Goal: Download file/media

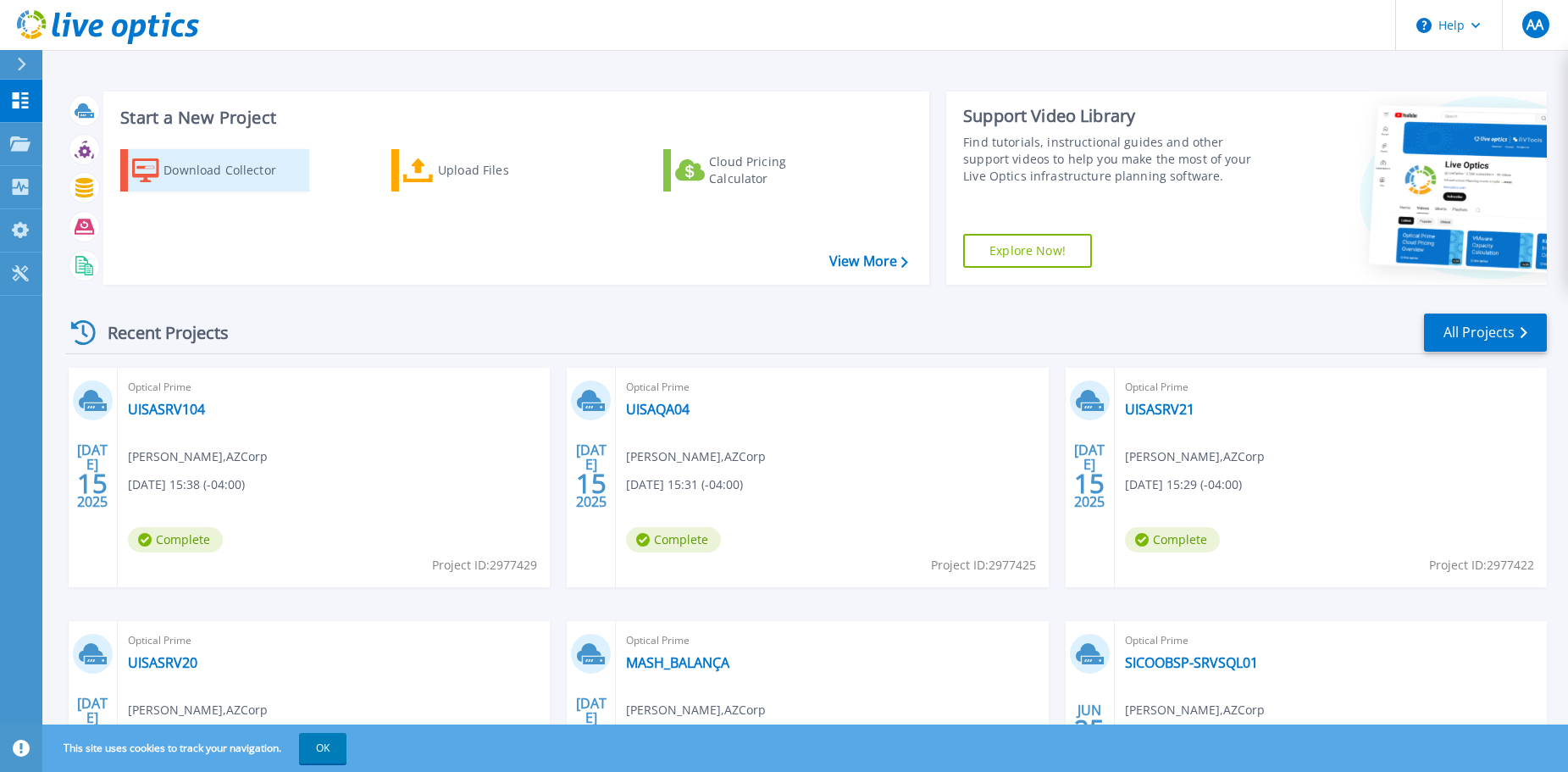
drag, startPoint x: 226, startPoint y: 179, endPoint x: 300, endPoint y: 182, distance: 74.1
click at [226, 179] on div "Download Collector" at bounding box center [231, 170] width 135 height 34
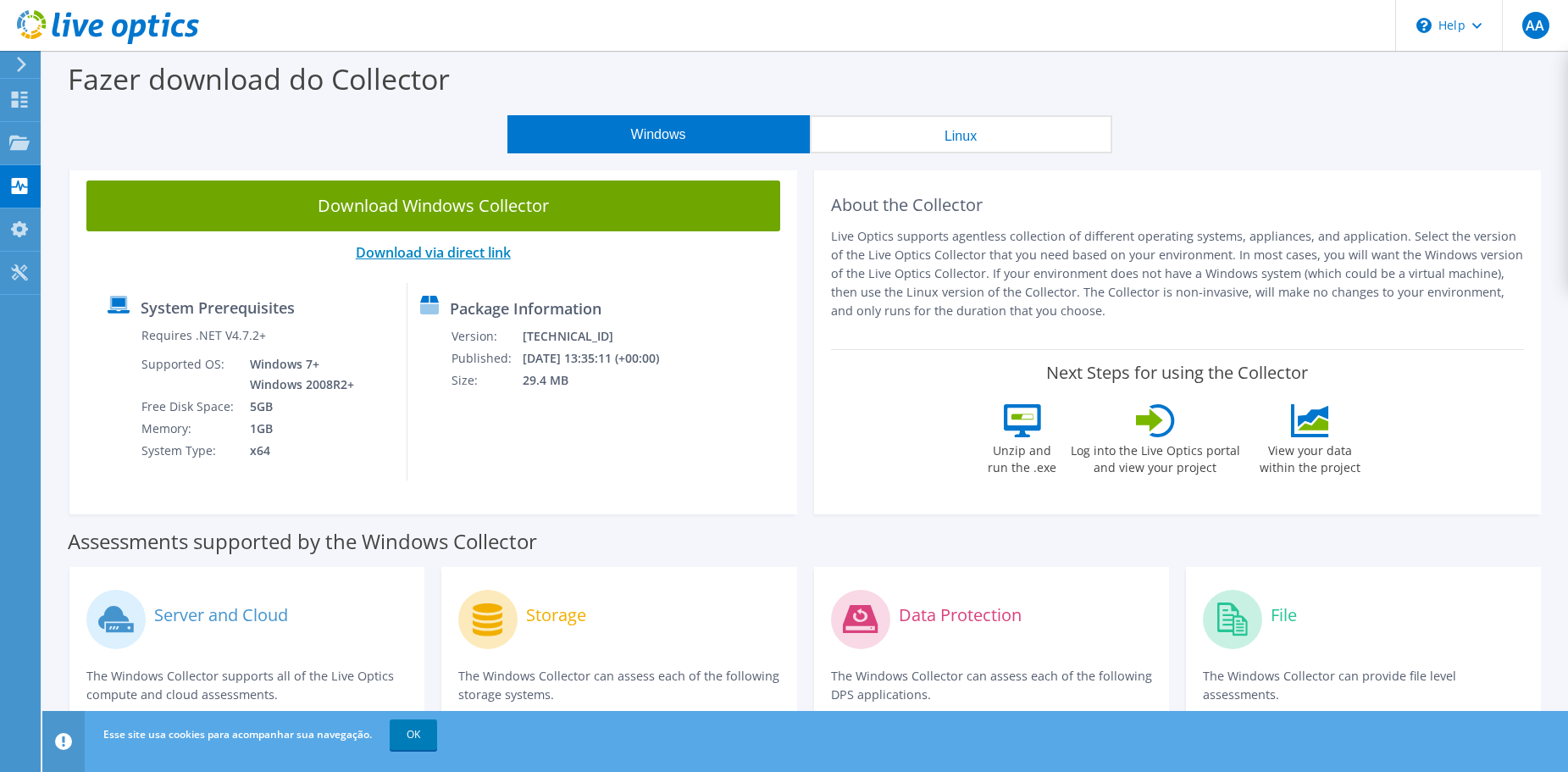
click at [459, 251] on link "Download via direct link" at bounding box center [434, 253] width 155 height 19
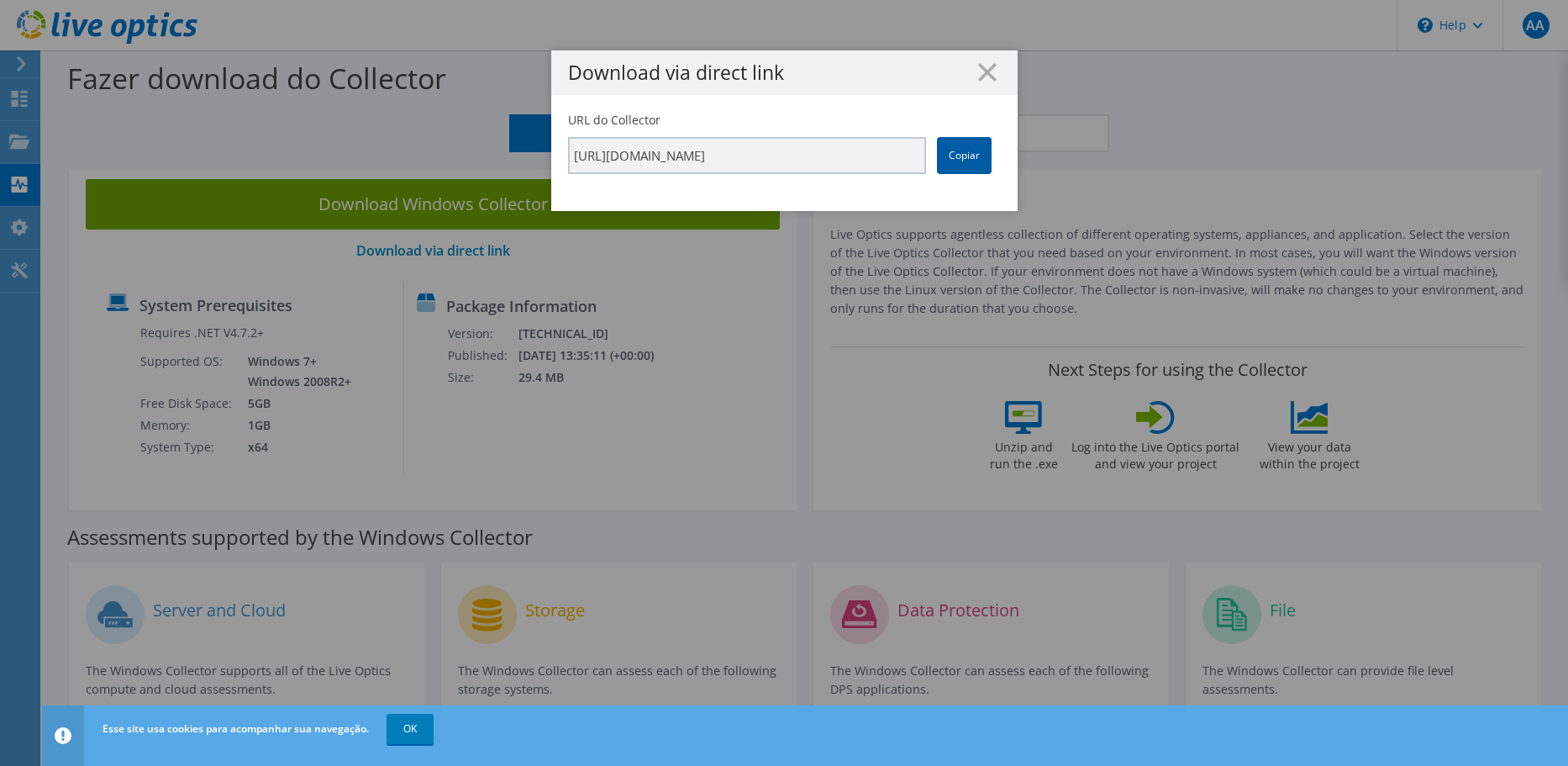
click at [961, 160] on link "Copiar" at bounding box center [963, 155] width 55 height 37
click at [987, 73] on icon at bounding box center [987, 72] width 19 height 19
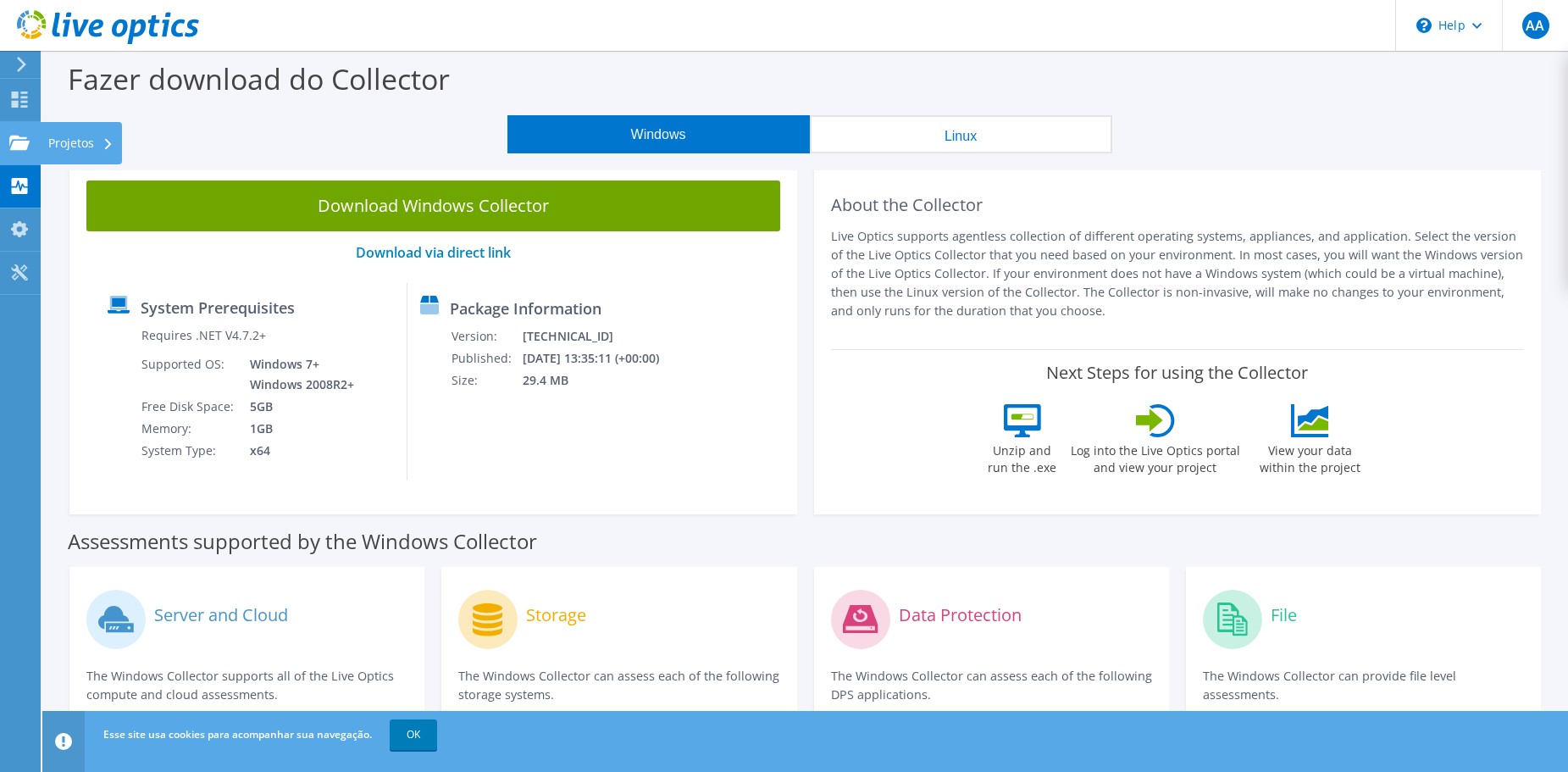
click at [11, 142] on use at bounding box center [19, 142] width 21 height 14
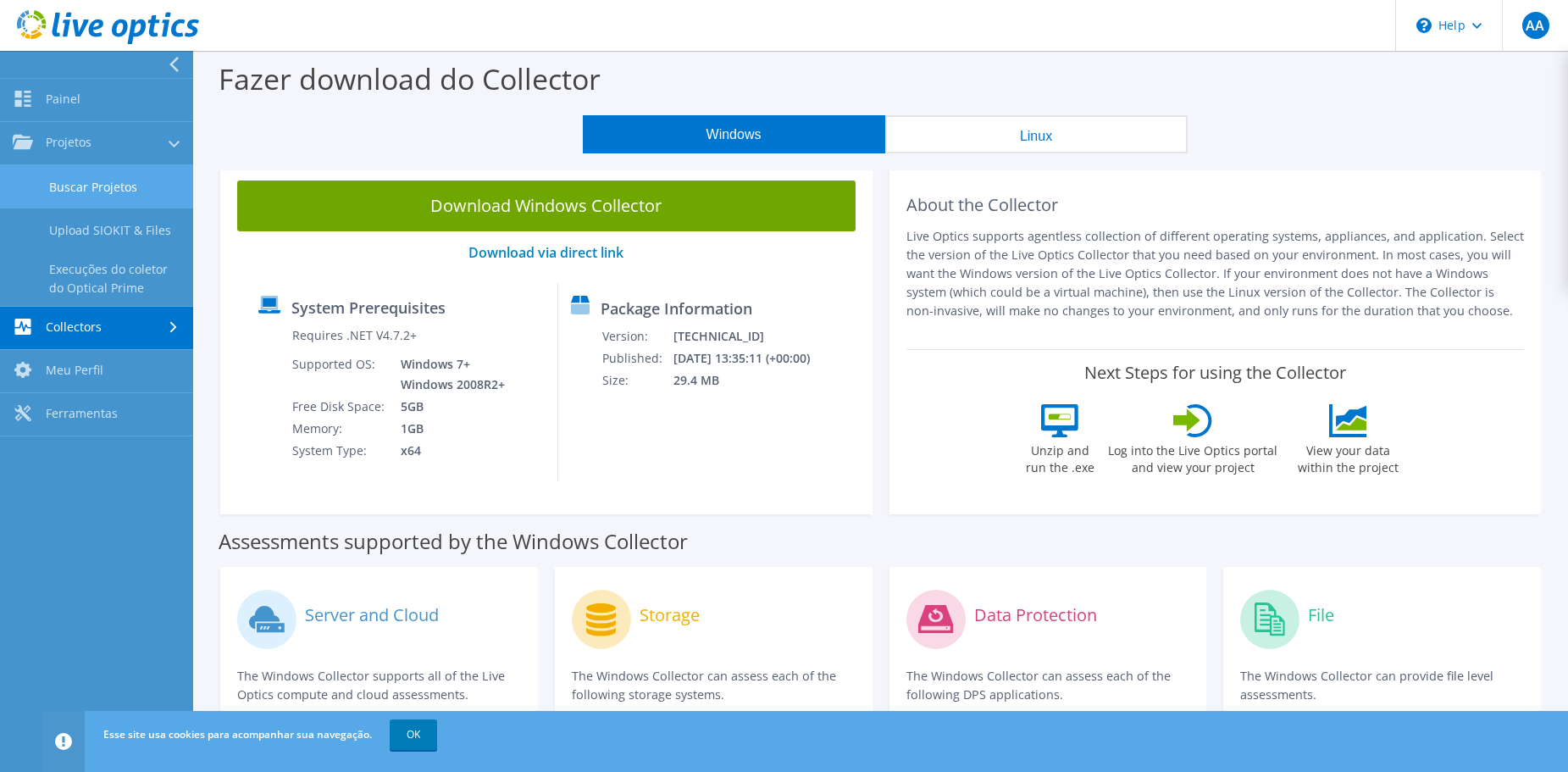
click at [107, 195] on link "Buscar Projetos" at bounding box center [96, 187] width 193 height 43
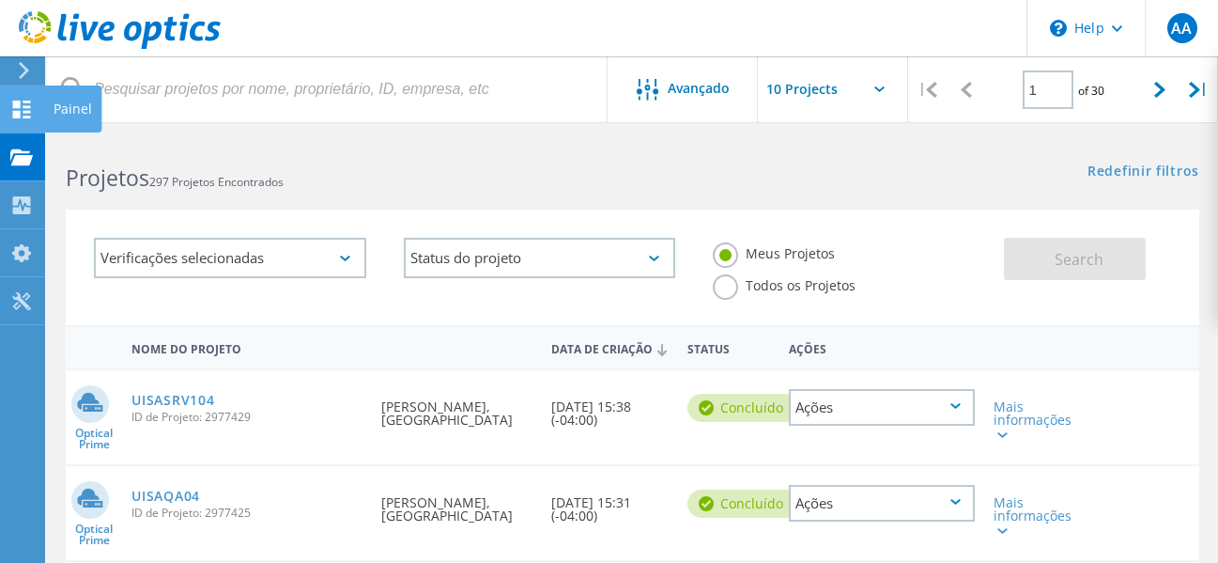
click at [22, 111] on icon at bounding box center [21, 110] width 23 height 18
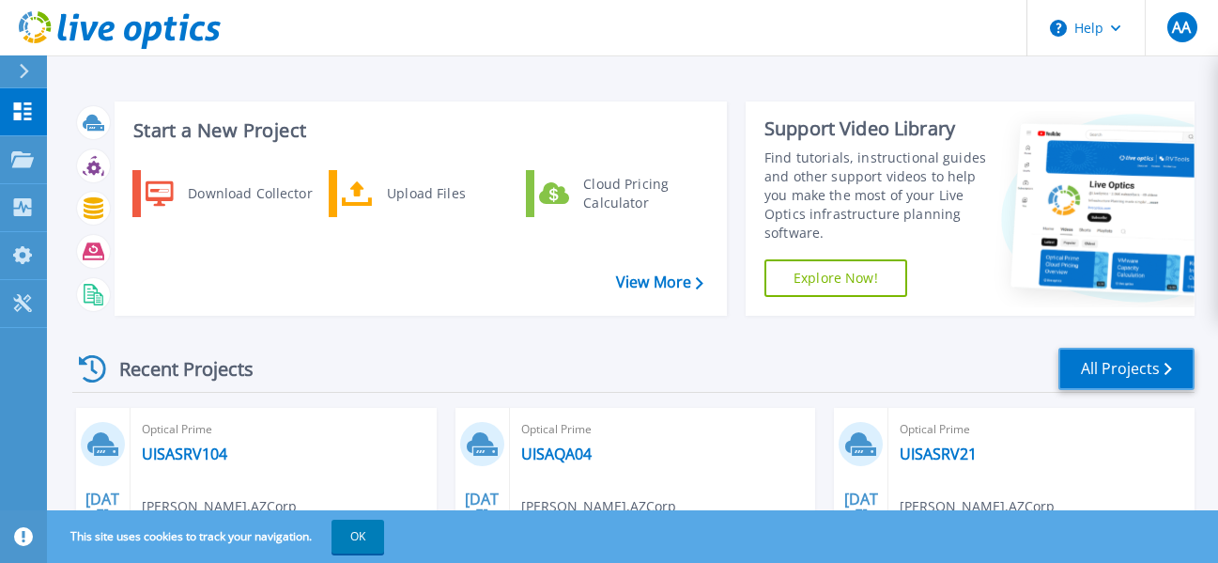
click at [1110, 360] on link "All Projects" at bounding box center [1127, 369] width 136 height 42
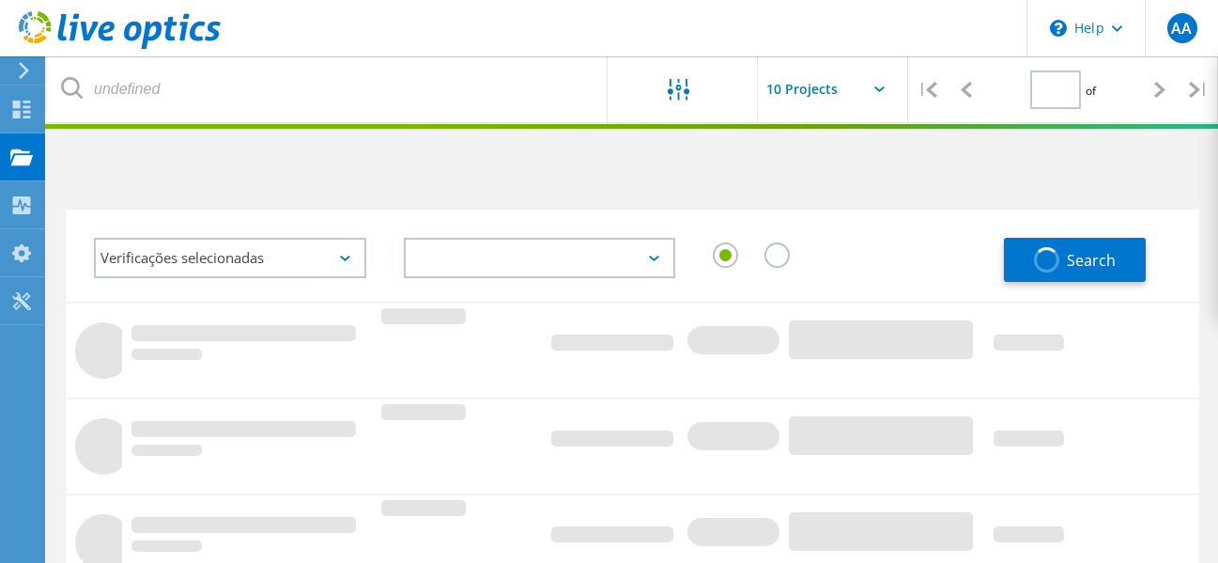
type input "1"
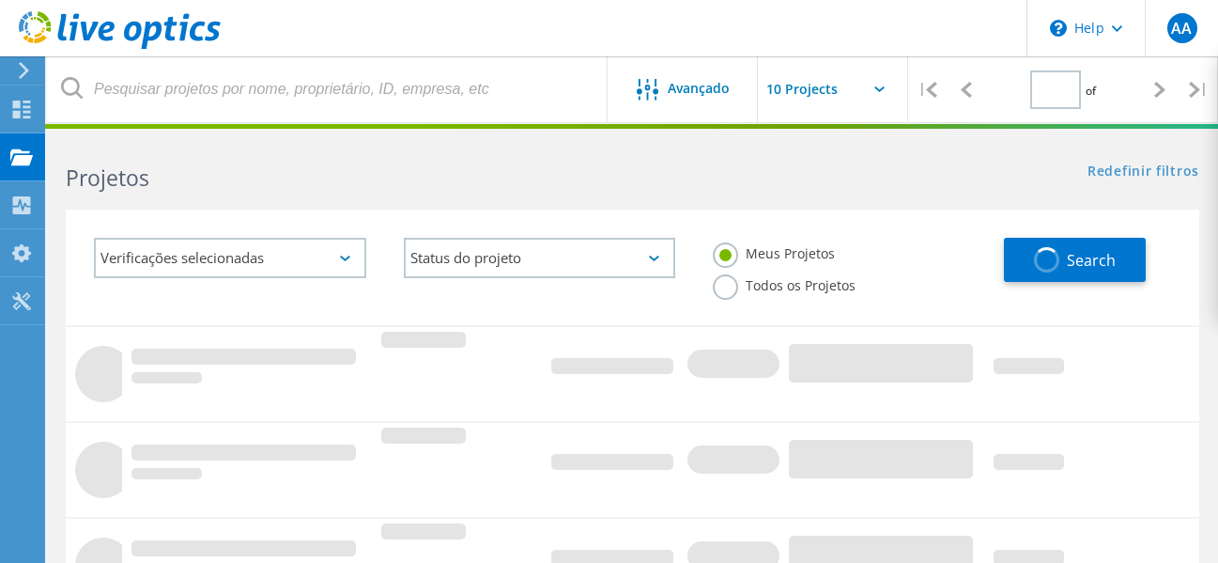
type input "1"
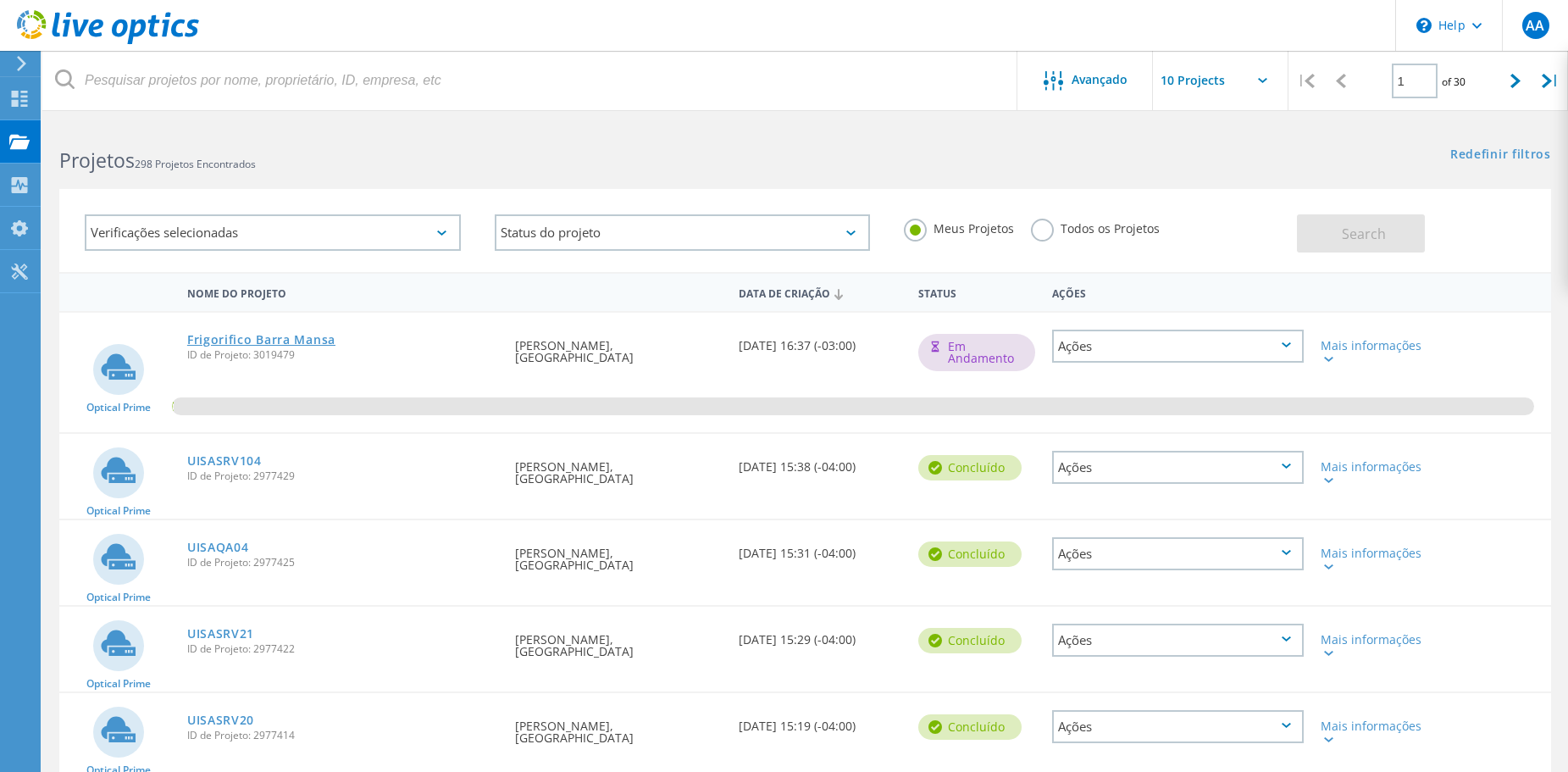
click at [277, 337] on link "Frigorifico Barra Mansa" at bounding box center [261, 339] width 148 height 12
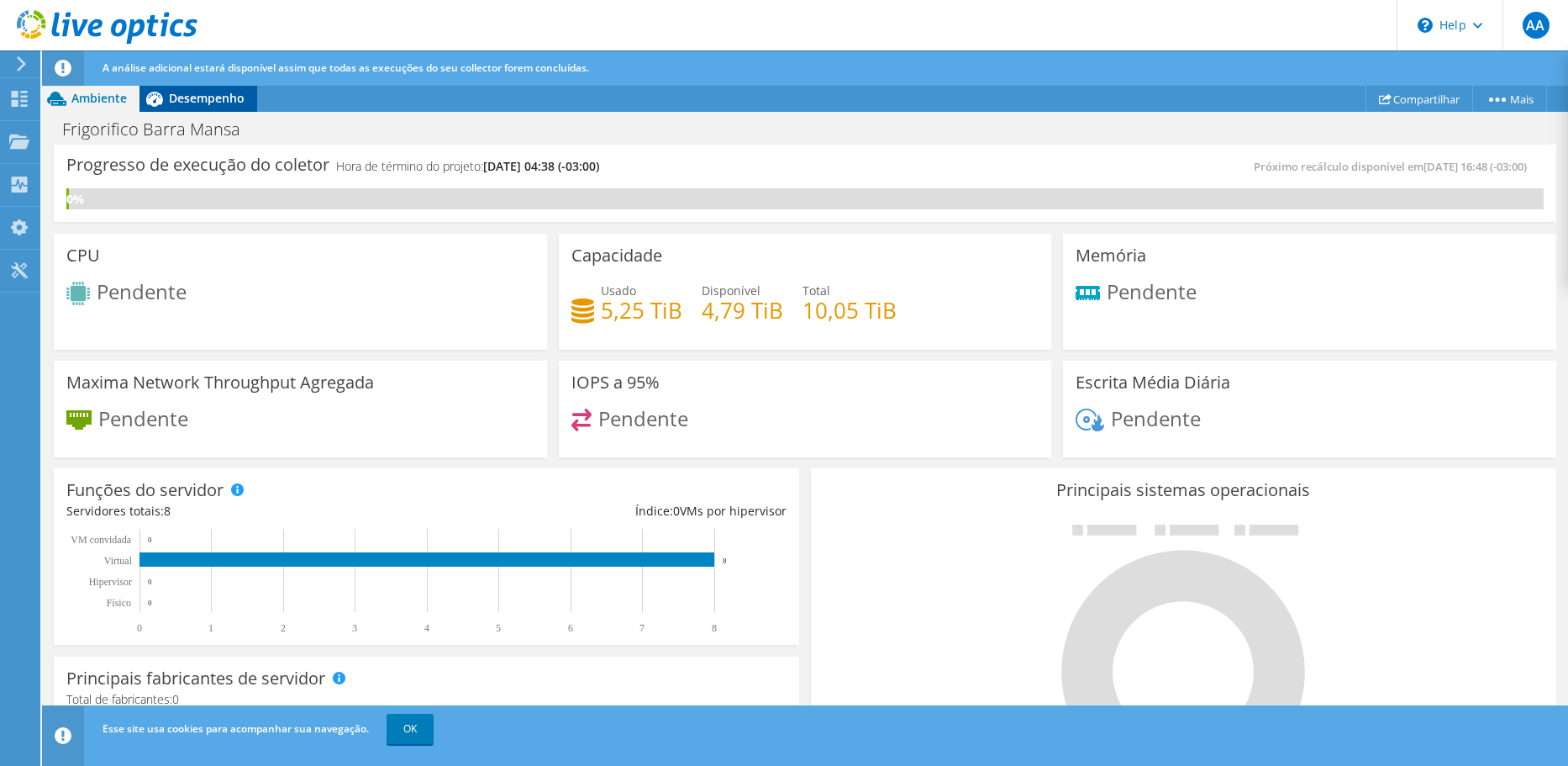
click at [169, 98] on span "Desempenho" at bounding box center [207, 98] width 76 height 16
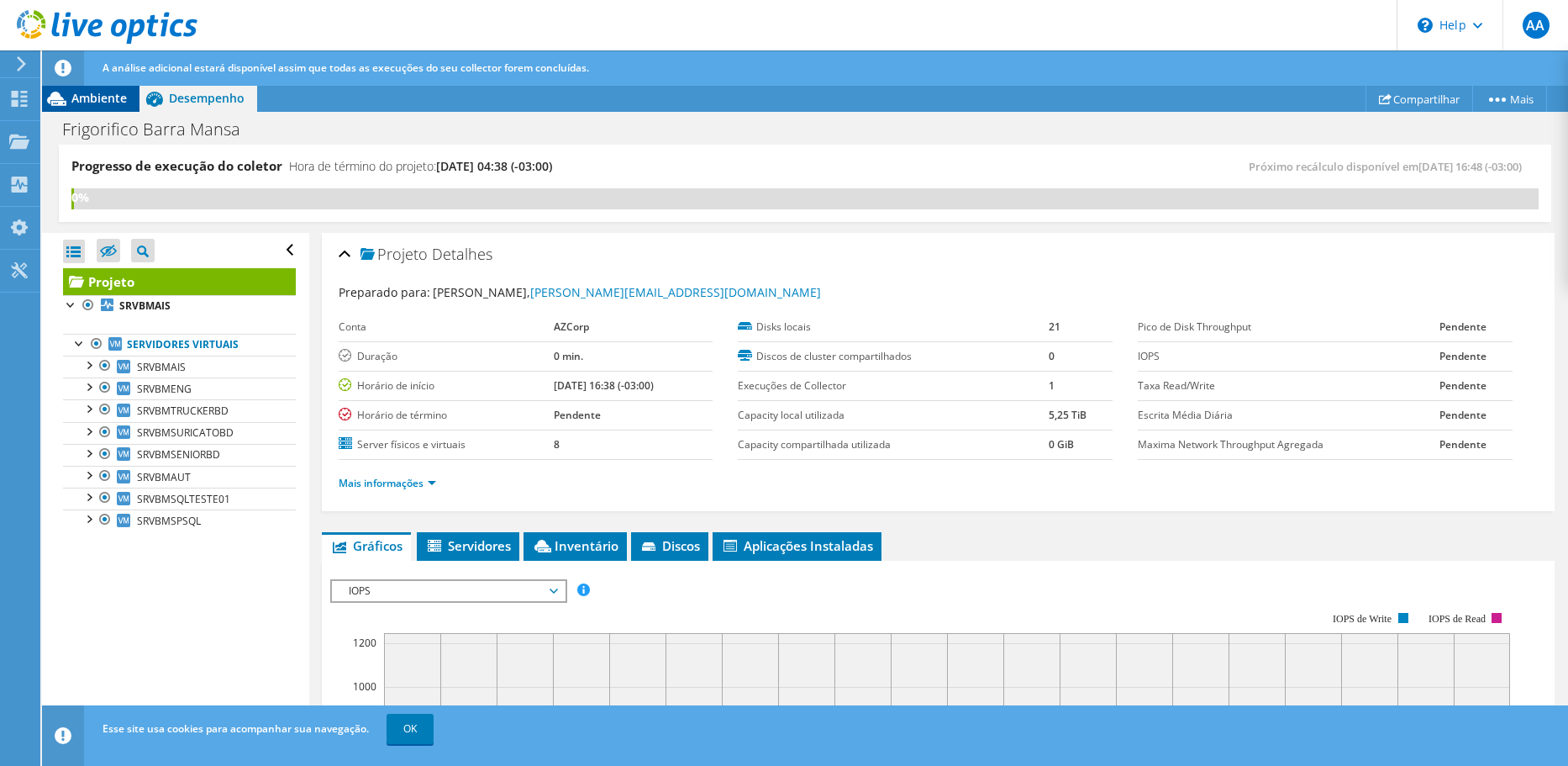
click at [105, 98] on span "Ambiente" at bounding box center [99, 98] width 55 height 16
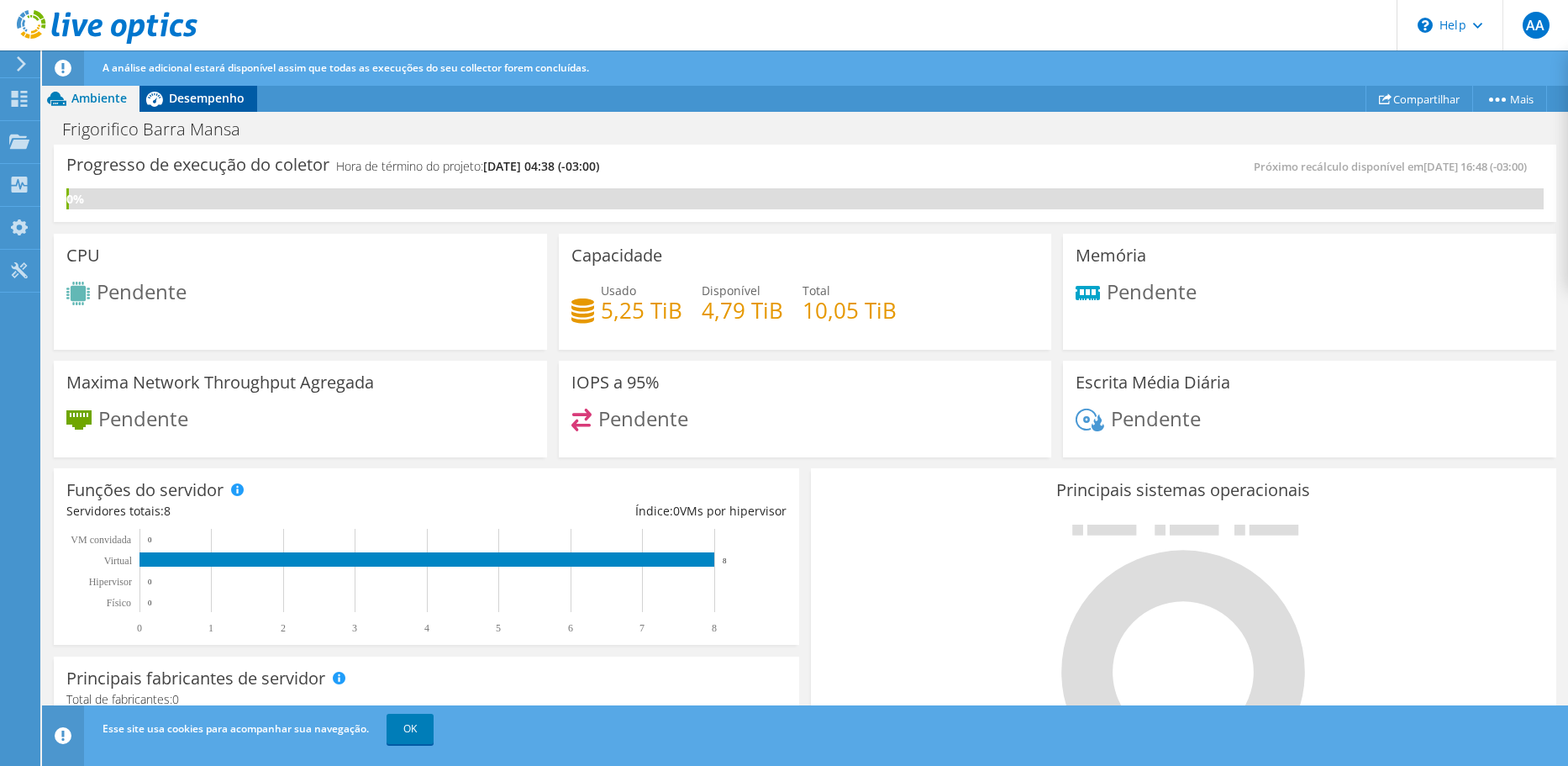
click at [184, 95] on span "Desempenho" at bounding box center [207, 98] width 76 height 16
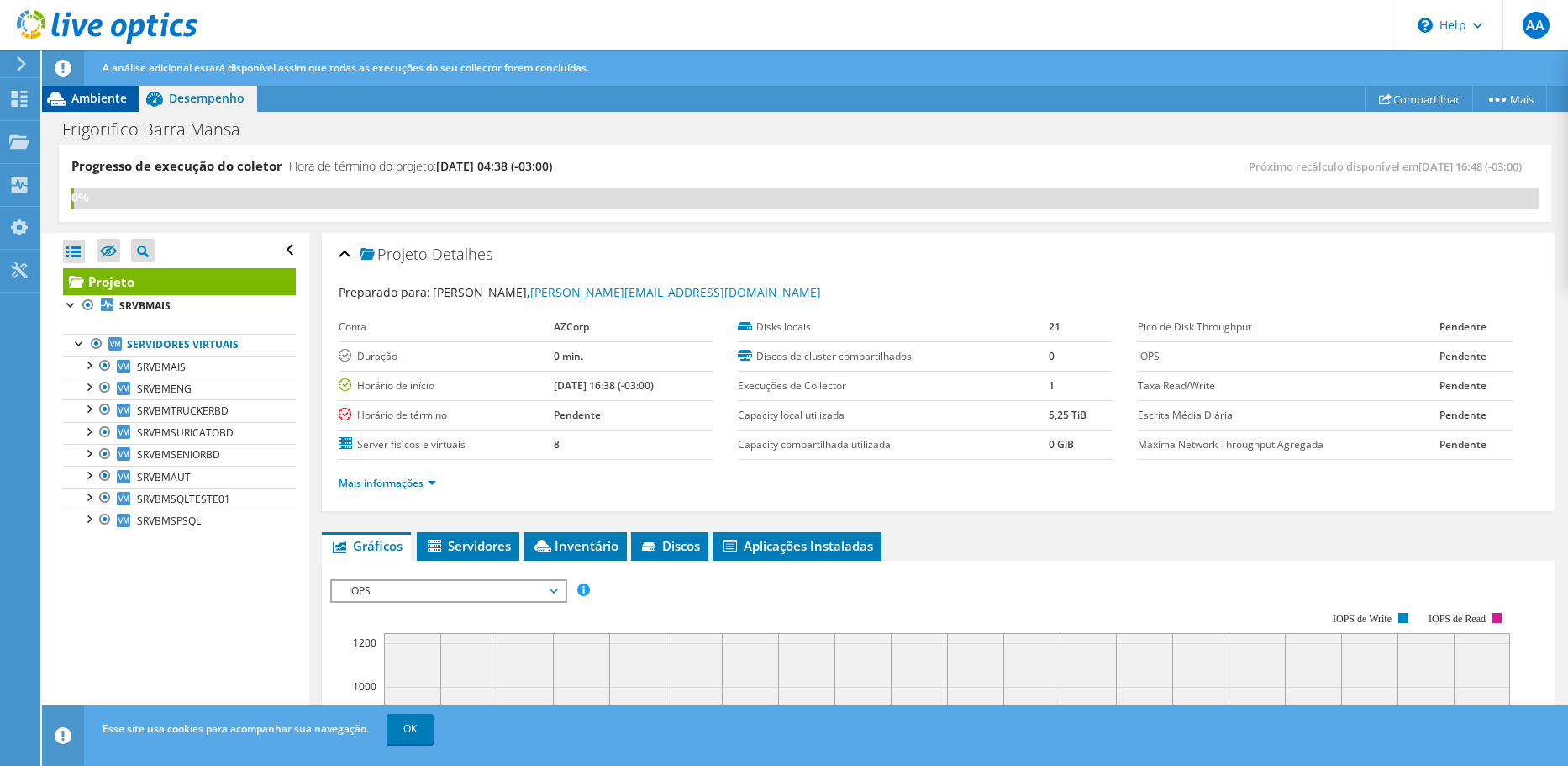
click at [105, 93] on span "Ambiente" at bounding box center [99, 98] width 55 height 16
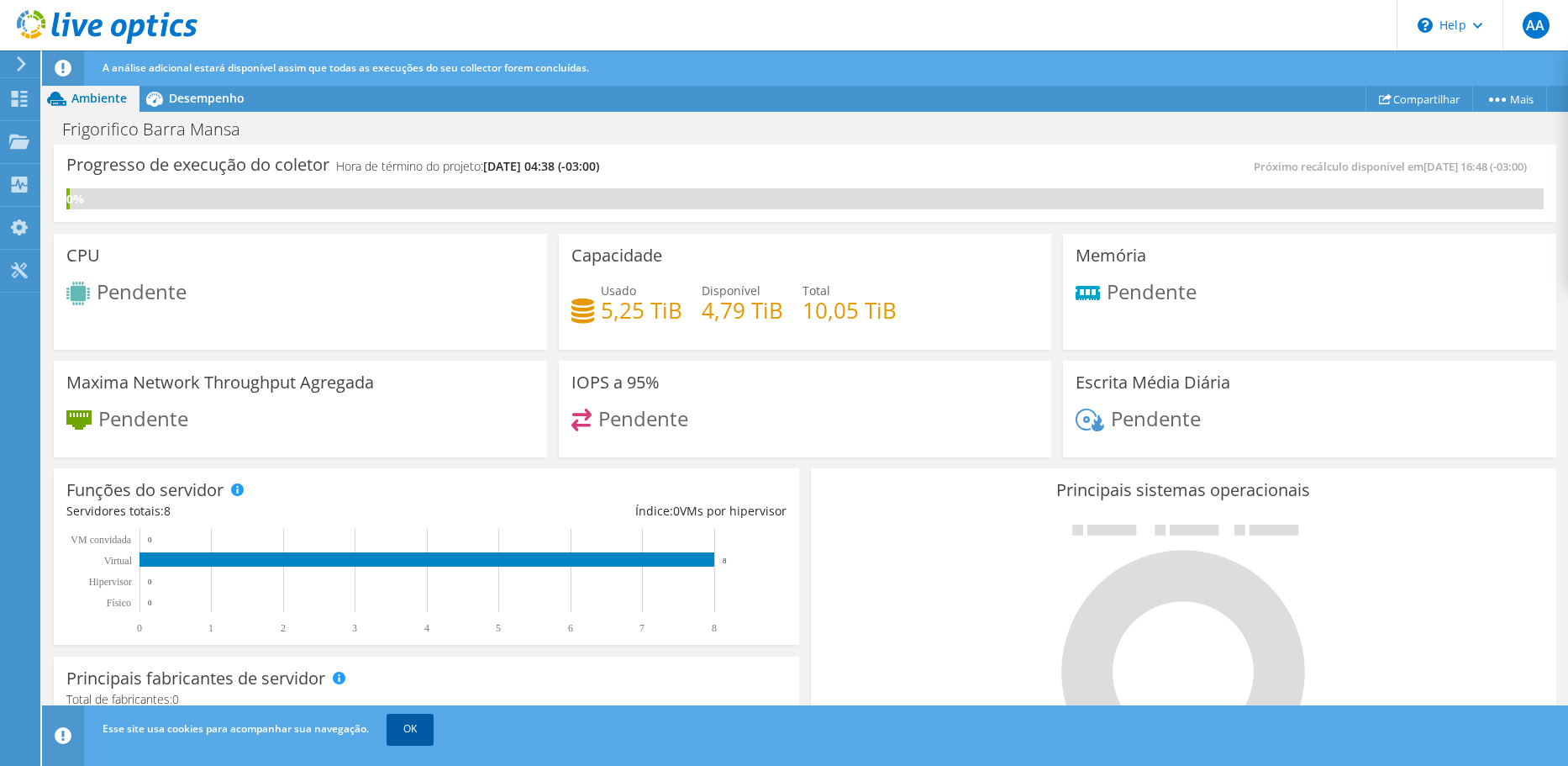
click at [413, 732] on link "OK" at bounding box center [410, 729] width 47 height 30
